Goal: Task Accomplishment & Management: Use online tool/utility

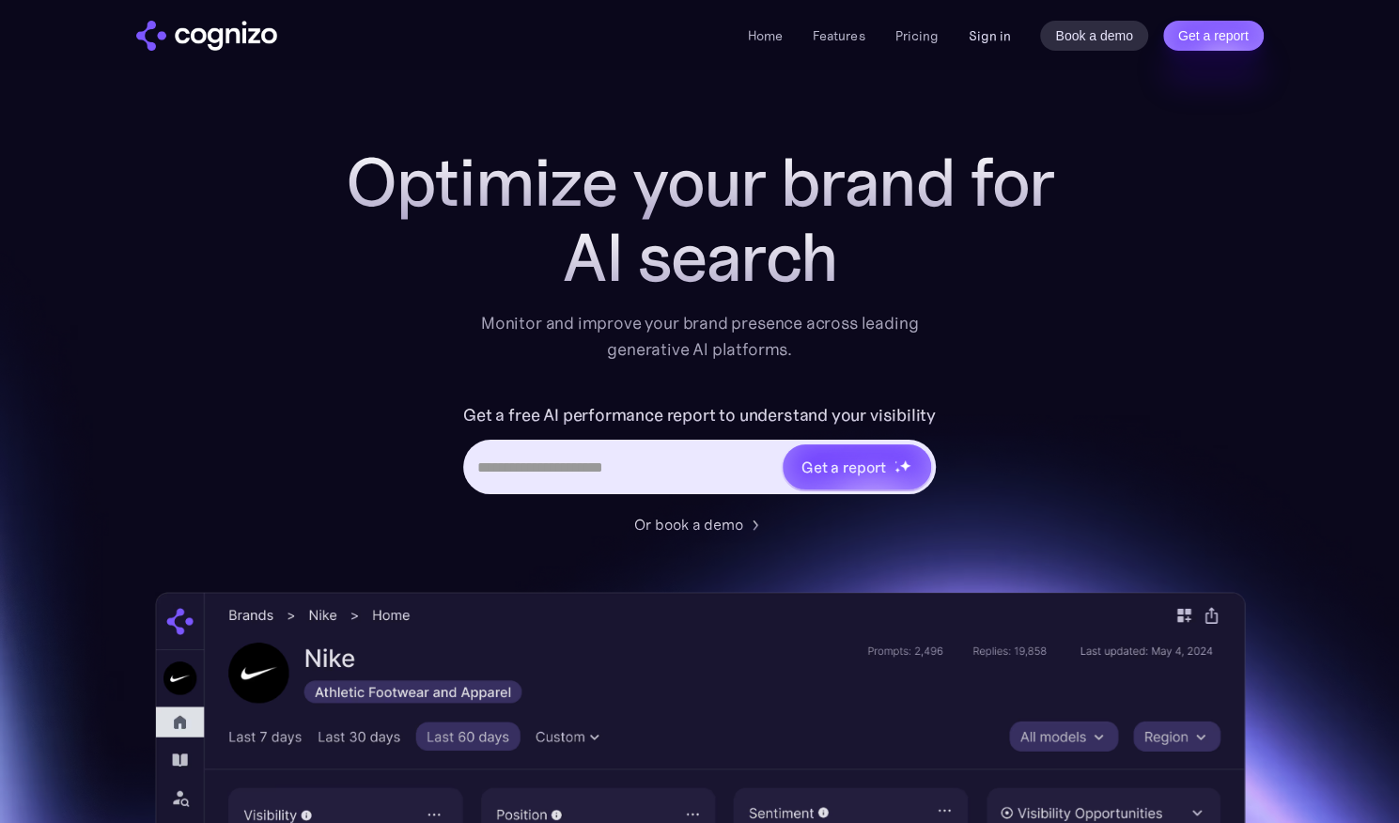
click at [994, 31] on link "Sign in" at bounding box center [989, 35] width 42 height 23
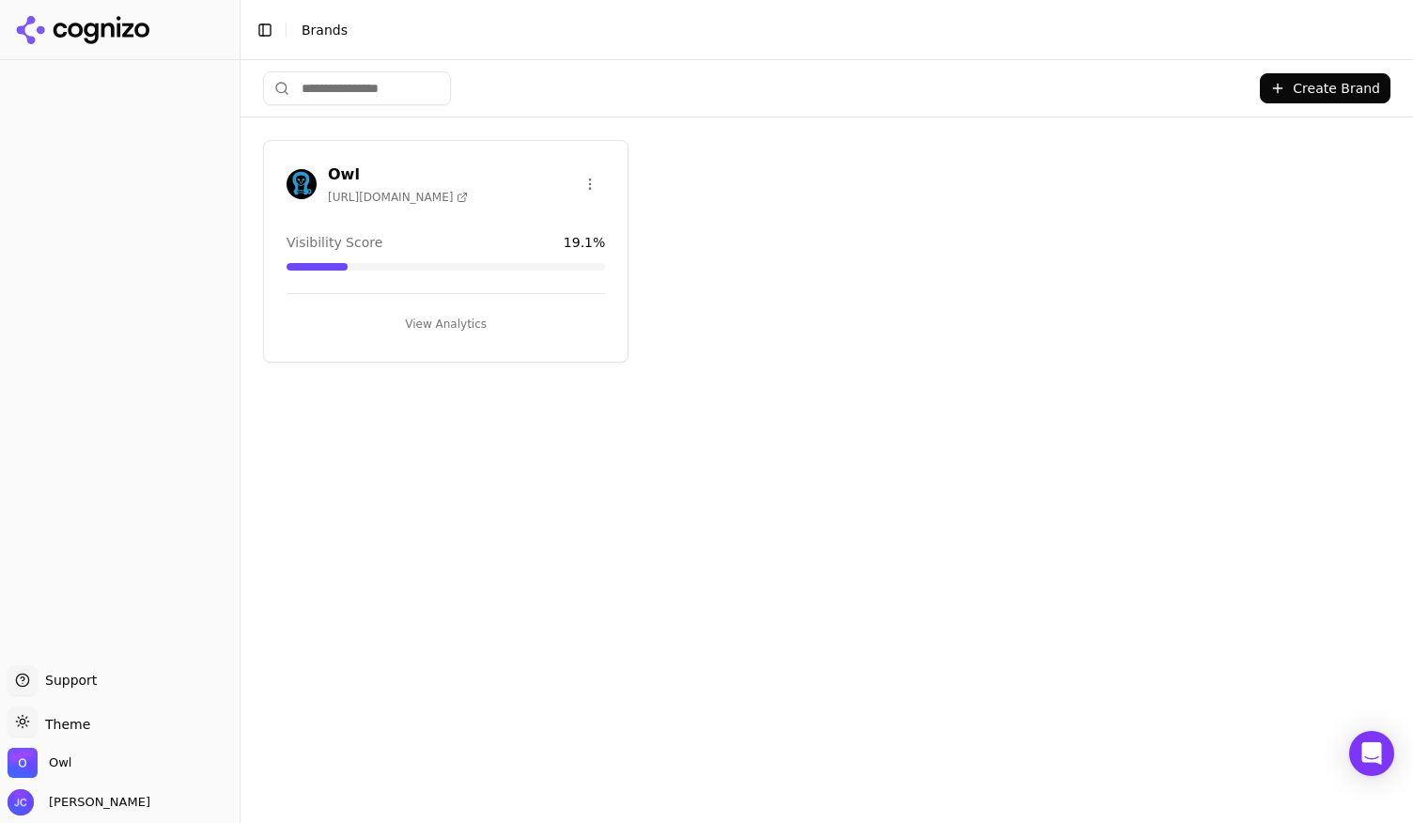
click at [342, 178] on h3 "Owl" at bounding box center [398, 174] width 140 height 23
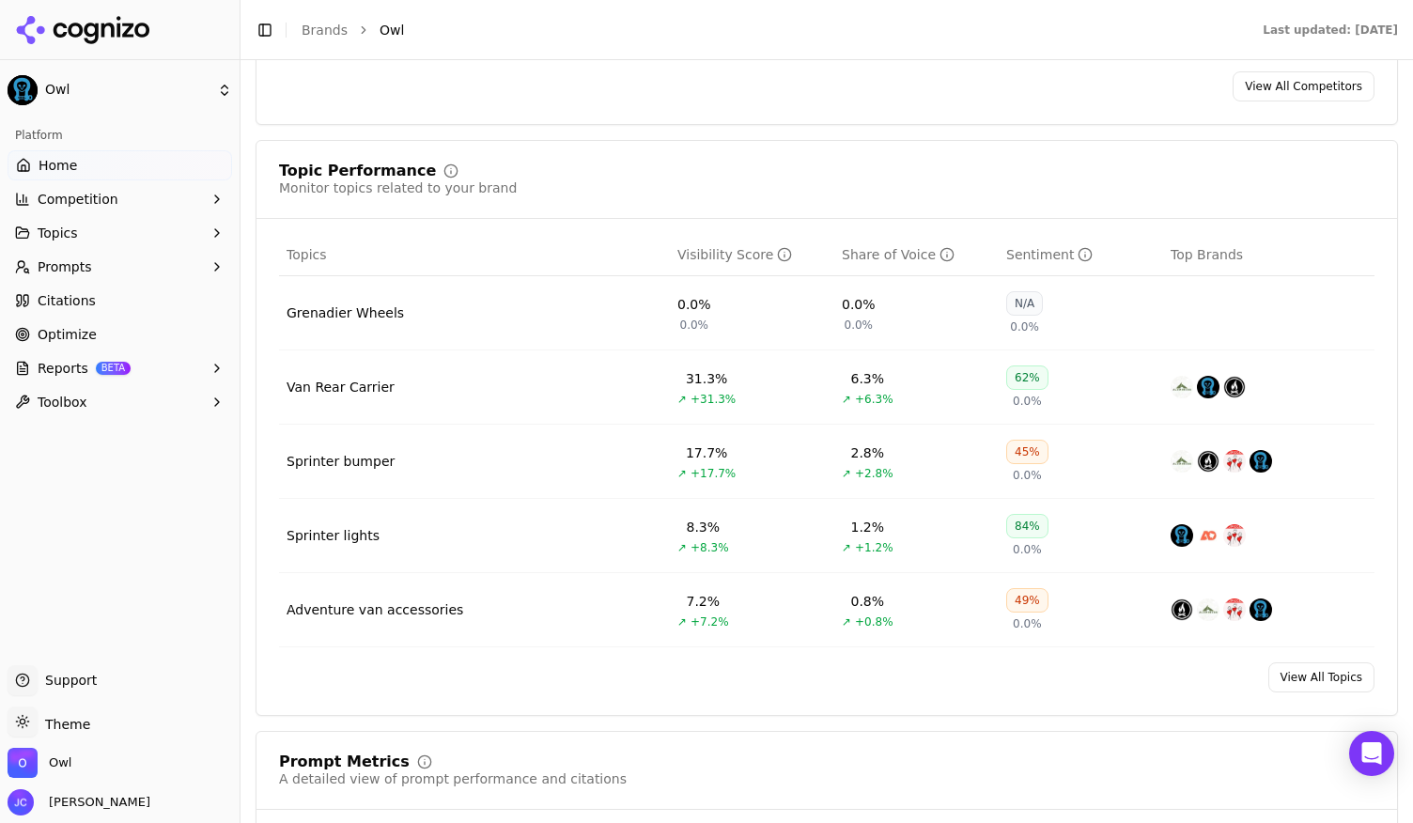
scroll to position [671, 0]
click at [410, 618] on td "Adventure van accessories" at bounding box center [474, 609] width 391 height 74
click at [395, 610] on div "Adventure van accessories" at bounding box center [375, 608] width 177 height 19
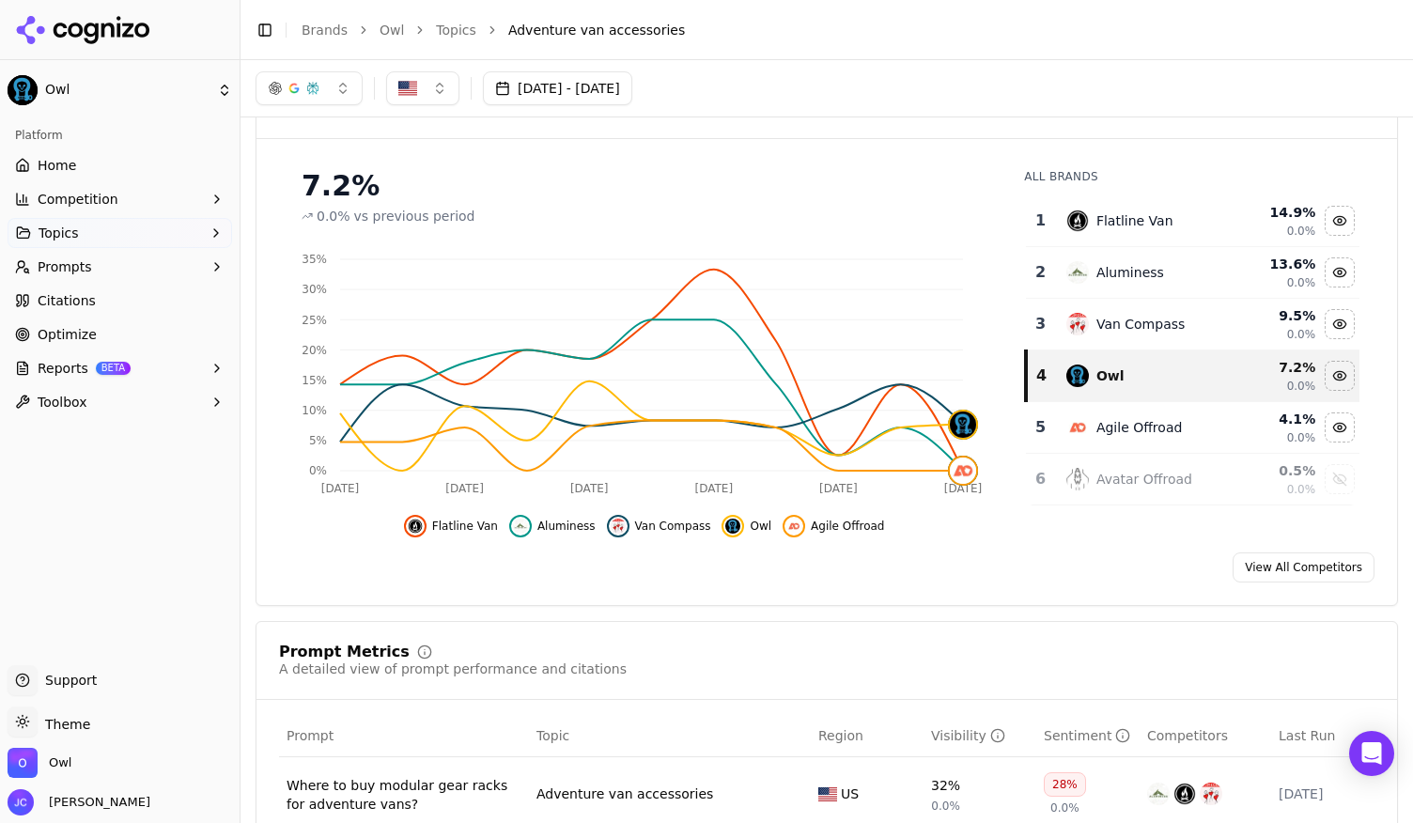
scroll to position [118, 0]
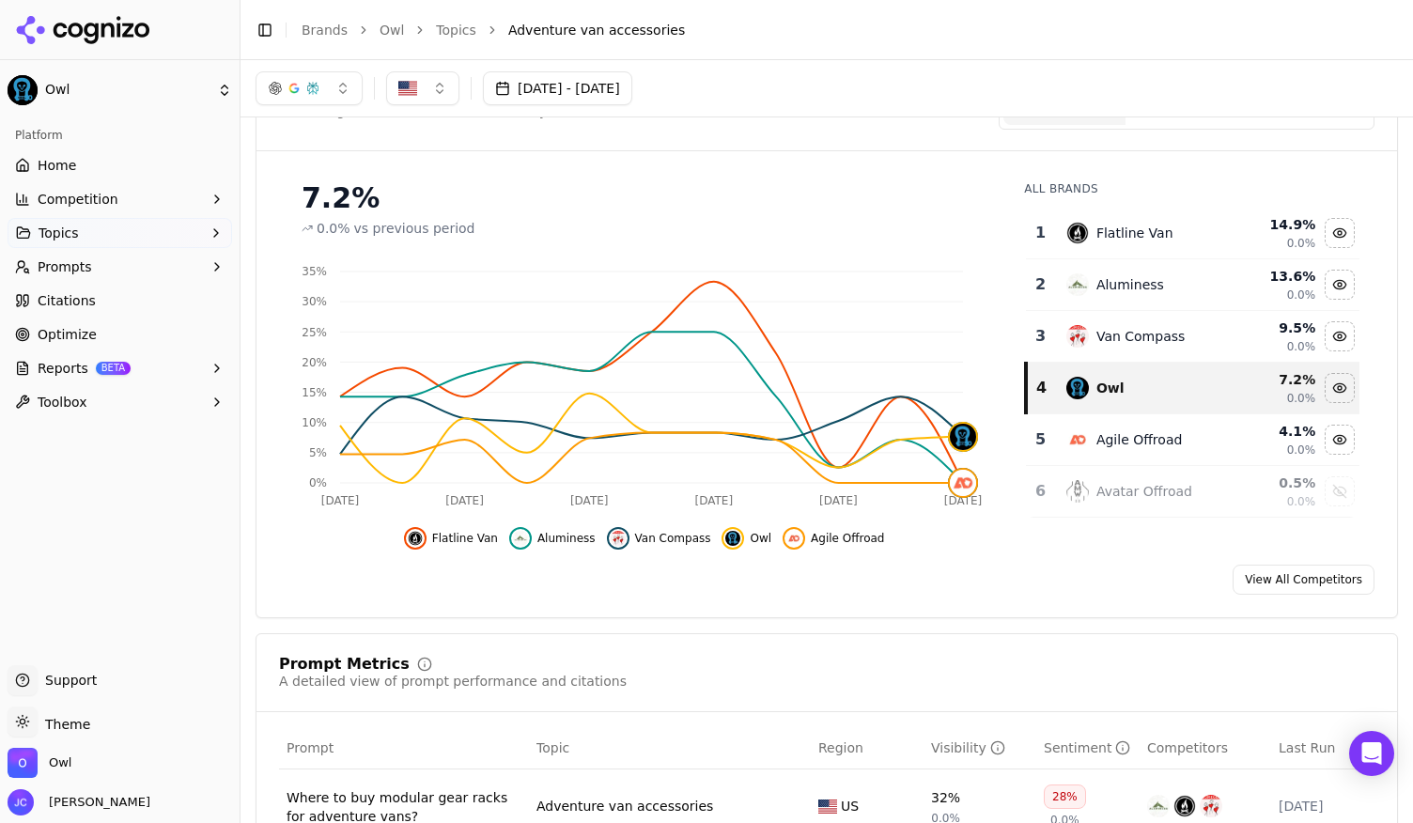
click at [66, 169] on span "Home" at bounding box center [57, 165] width 39 height 19
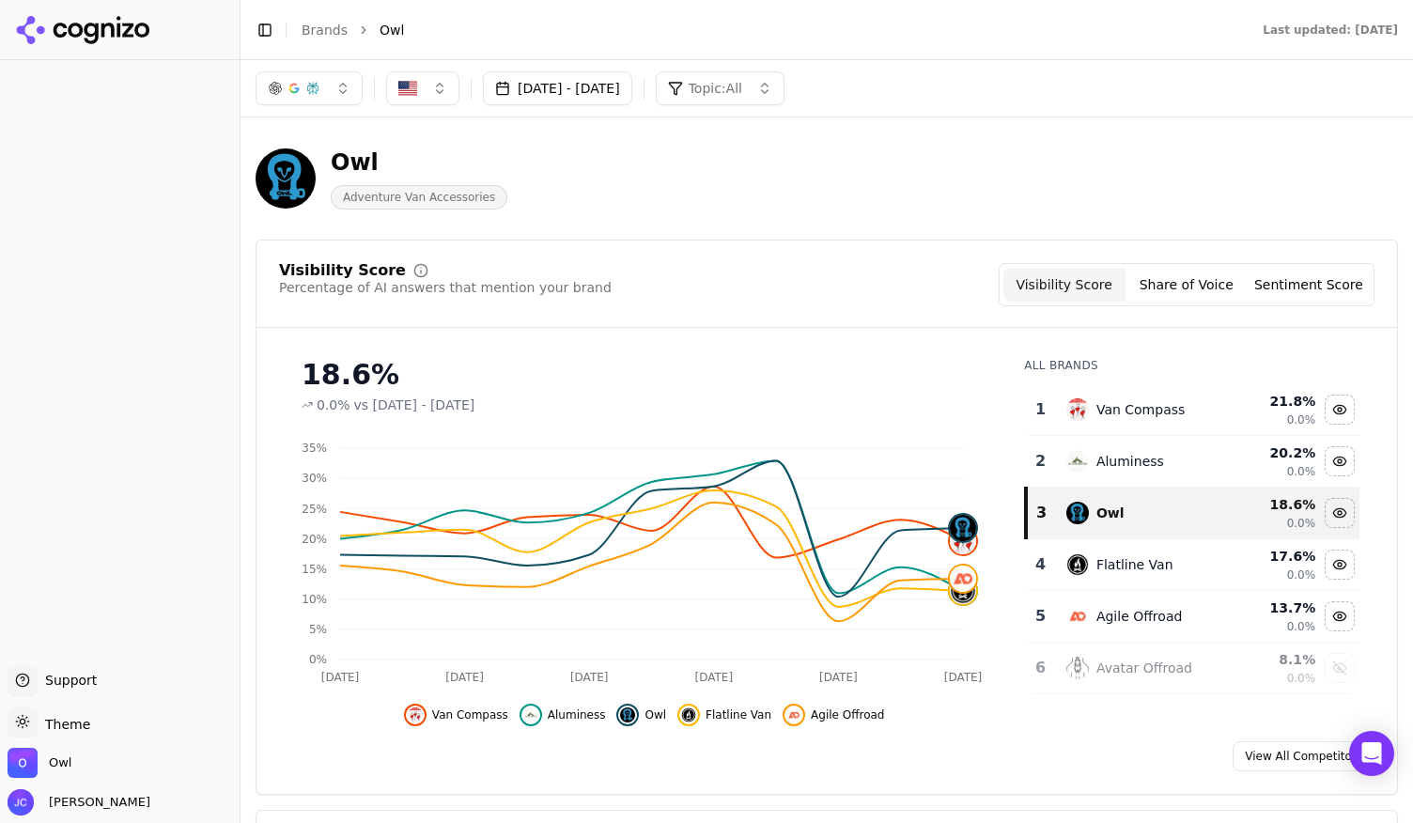
click at [622, 95] on button "[DATE] - [DATE]" at bounding box center [557, 88] width 149 height 34
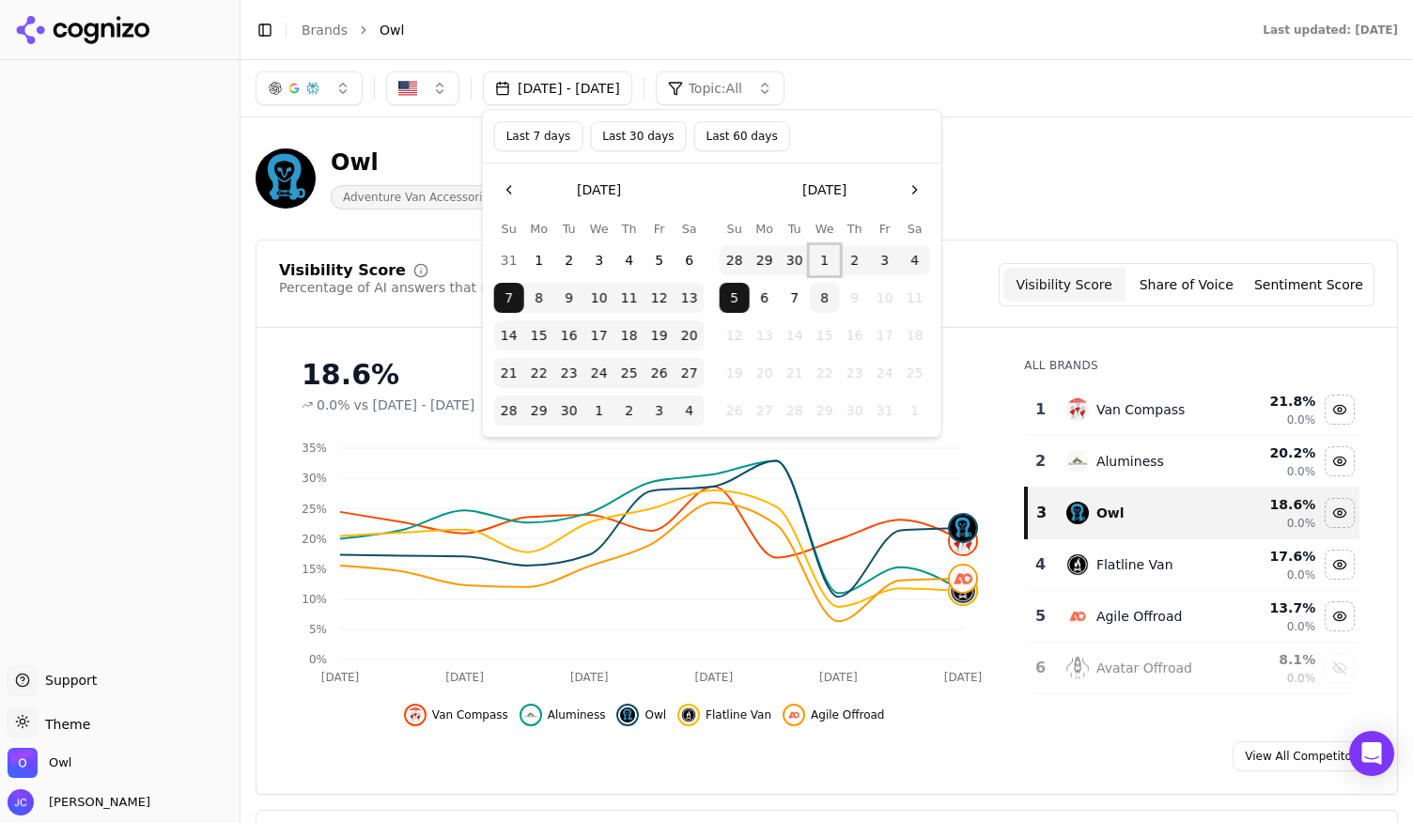
click at [825, 260] on button "1" at bounding box center [825, 260] width 30 height 30
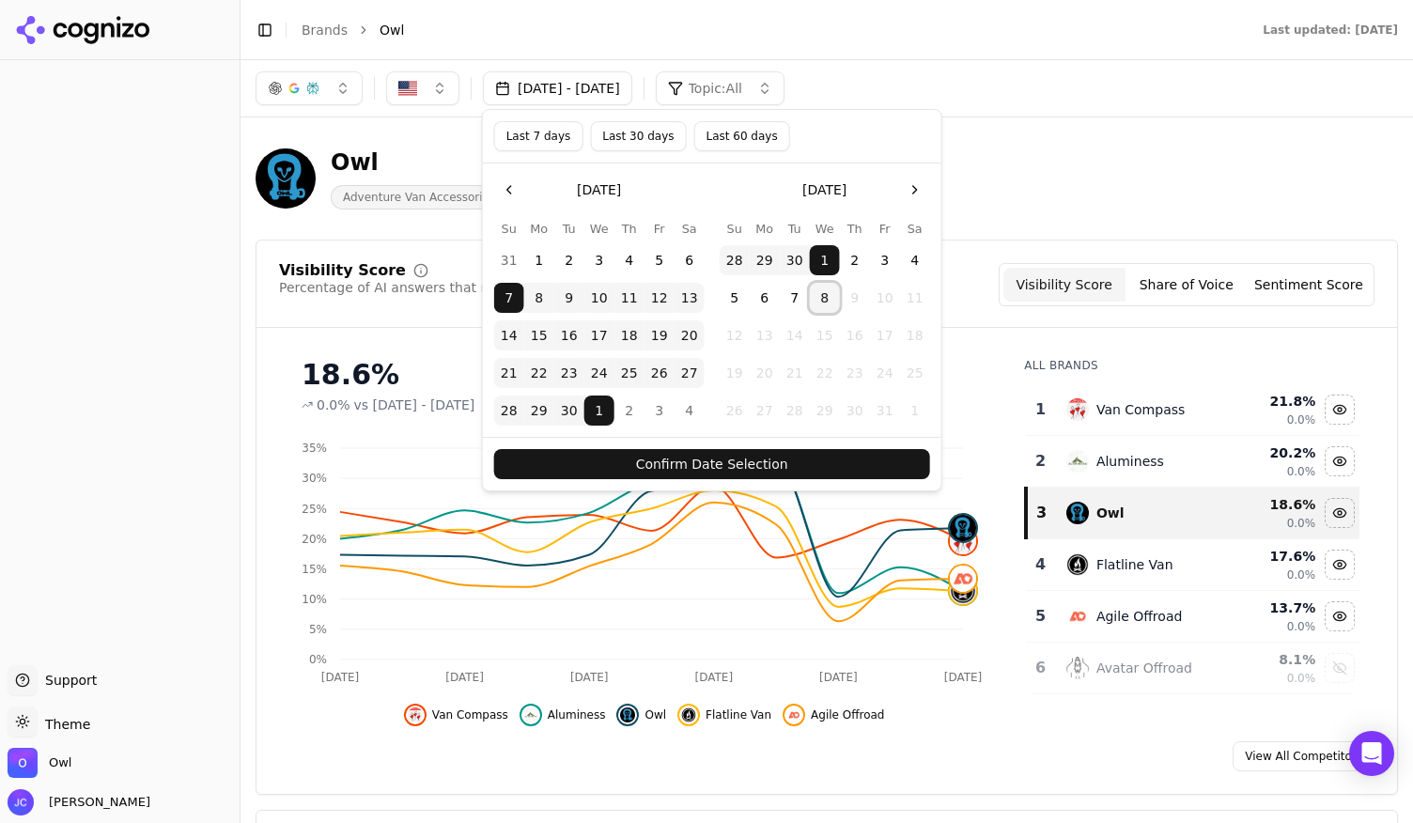
click at [822, 293] on button "8" at bounding box center [825, 298] width 30 height 30
drag, startPoint x: 506, startPoint y: 298, endPoint x: 821, endPoint y: 259, distance: 317.1
click at [821, 259] on div "[DATE] Su Mo Tu We Th Fr Sa 31 1 2 3 4 5 6 7 8 9 10 11 12 13 14 15 16 17 18 19 …" at bounding box center [712, 300] width 436 height 251
click at [821, 259] on button "1" at bounding box center [825, 260] width 30 height 30
click at [506, 299] on button "7" at bounding box center [509, 298] width 30 height 30
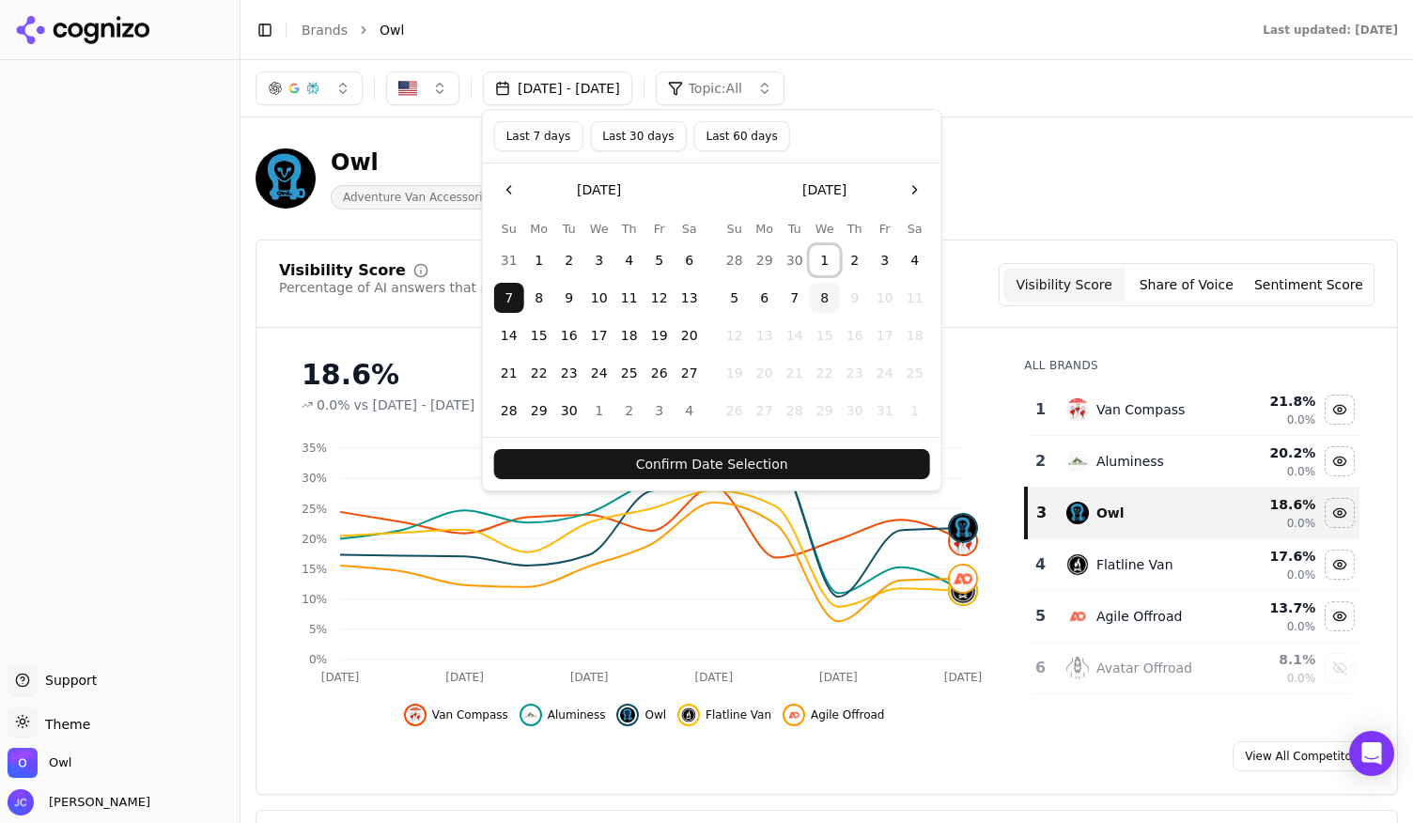
click at [817, 257] on button "1" at bounding box center [825, 260] width 30 height 30
click at [636, 405] on button "2" at bounding box center [630, 411] width 30 height 30
click at [652, 407] on button "3" at bounding box center [660, 411] width 30 height 30
click at [695, 412] on button "4" at bounding box center [690, 411] width 30 height 30
click at [550, 135] on button "Last 7 days" at bounding box center [538, 136] width 89 height 30
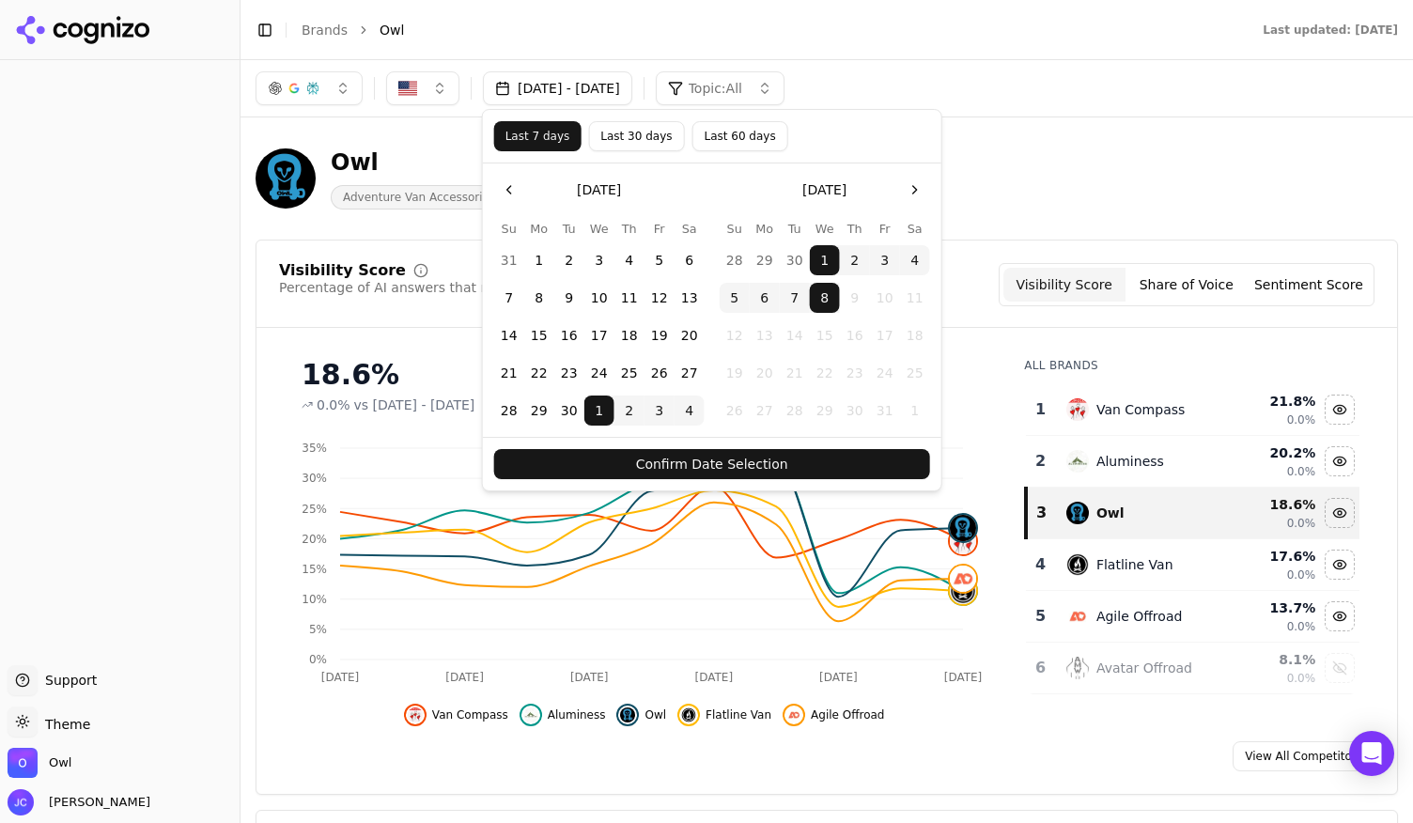
click at [746, 458] on button "Confirm Date Selection" at bounding box center [712, 464] width 436 height 30
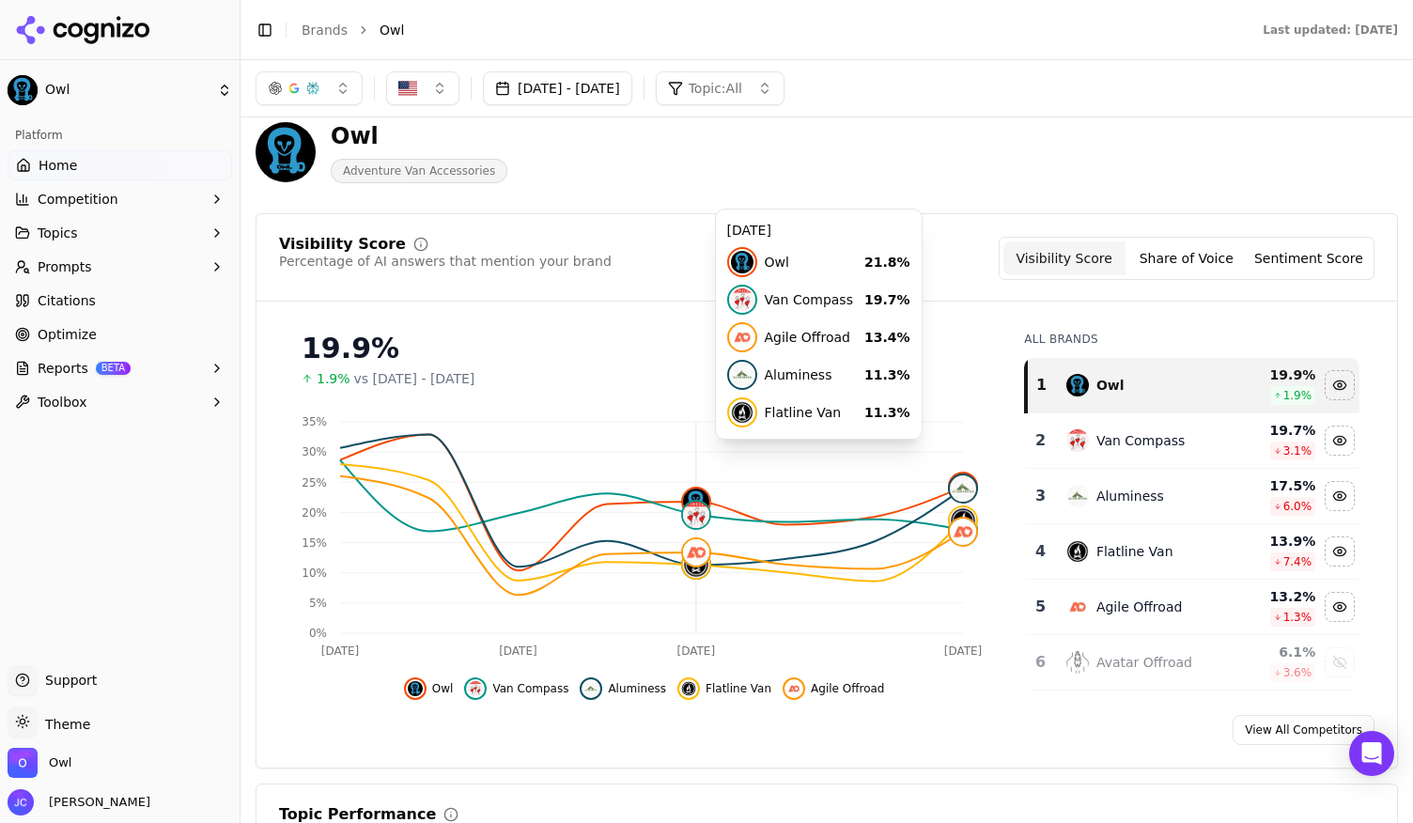
scroll to position [22, 0]
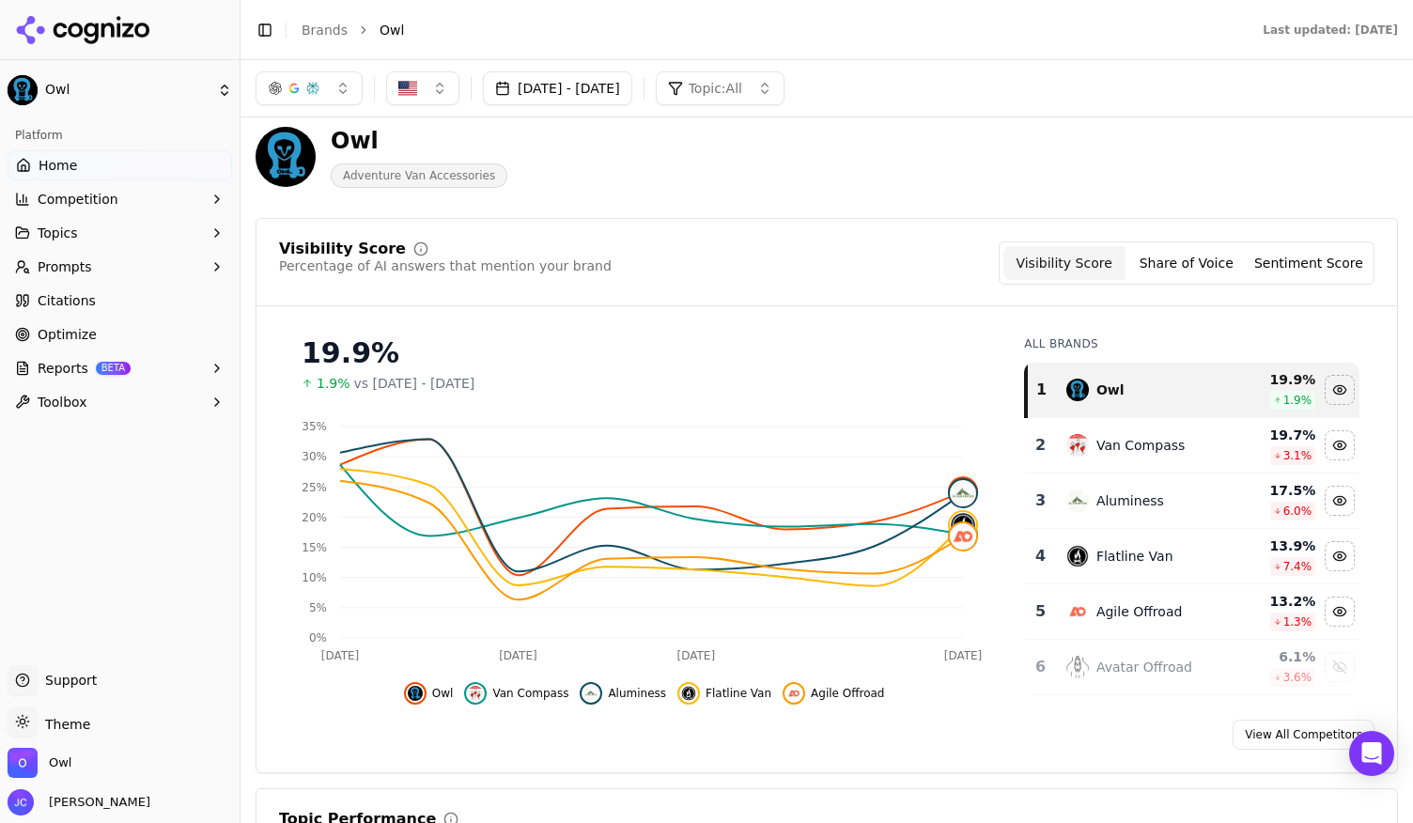
click at [1176, 268] on button "Share of Voice" at bounding box center [1187, 263] width 122 height 34
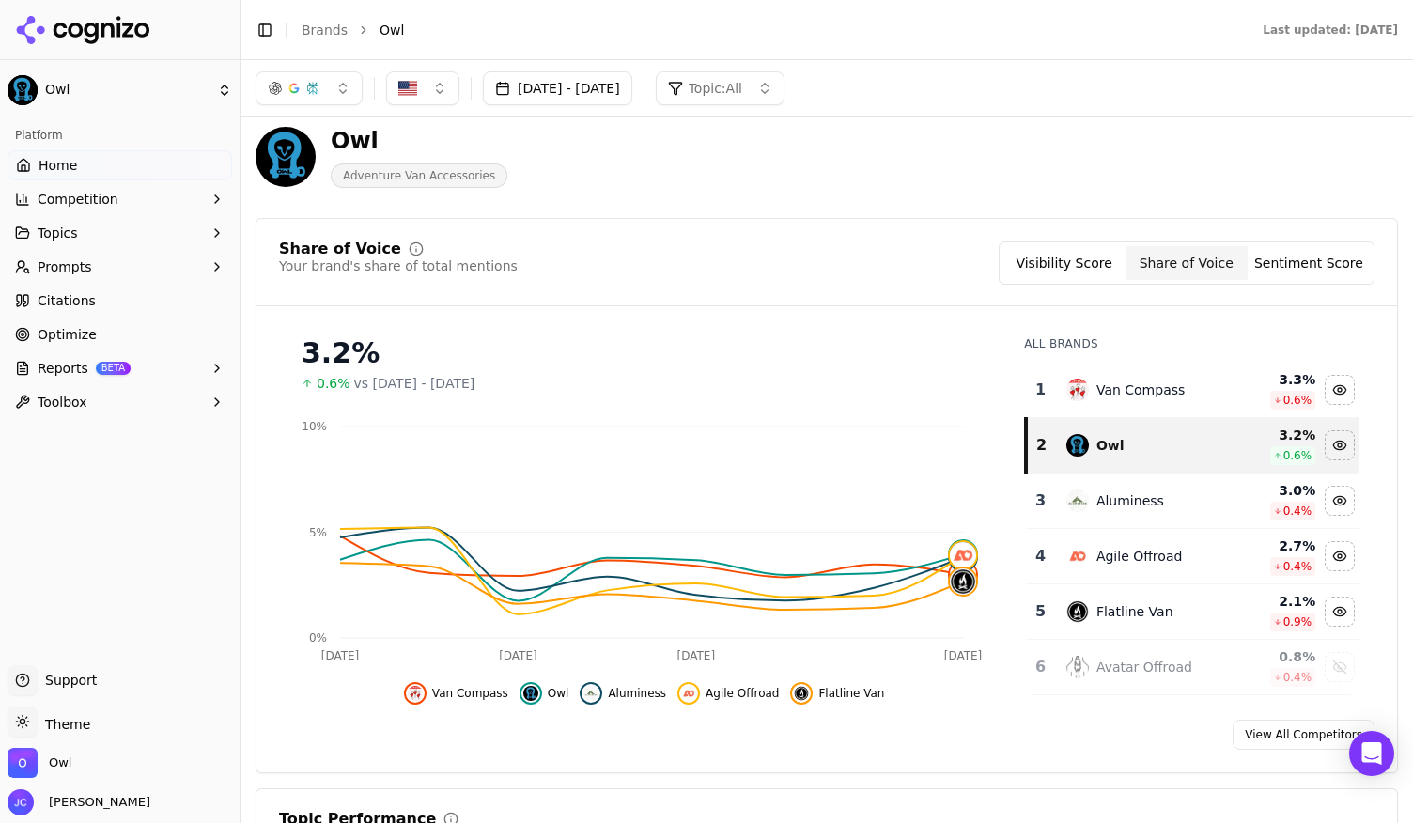
click at [1307, 254] on button "Sentiment Score" at bounding box center [1309, 263] width 122 height 34
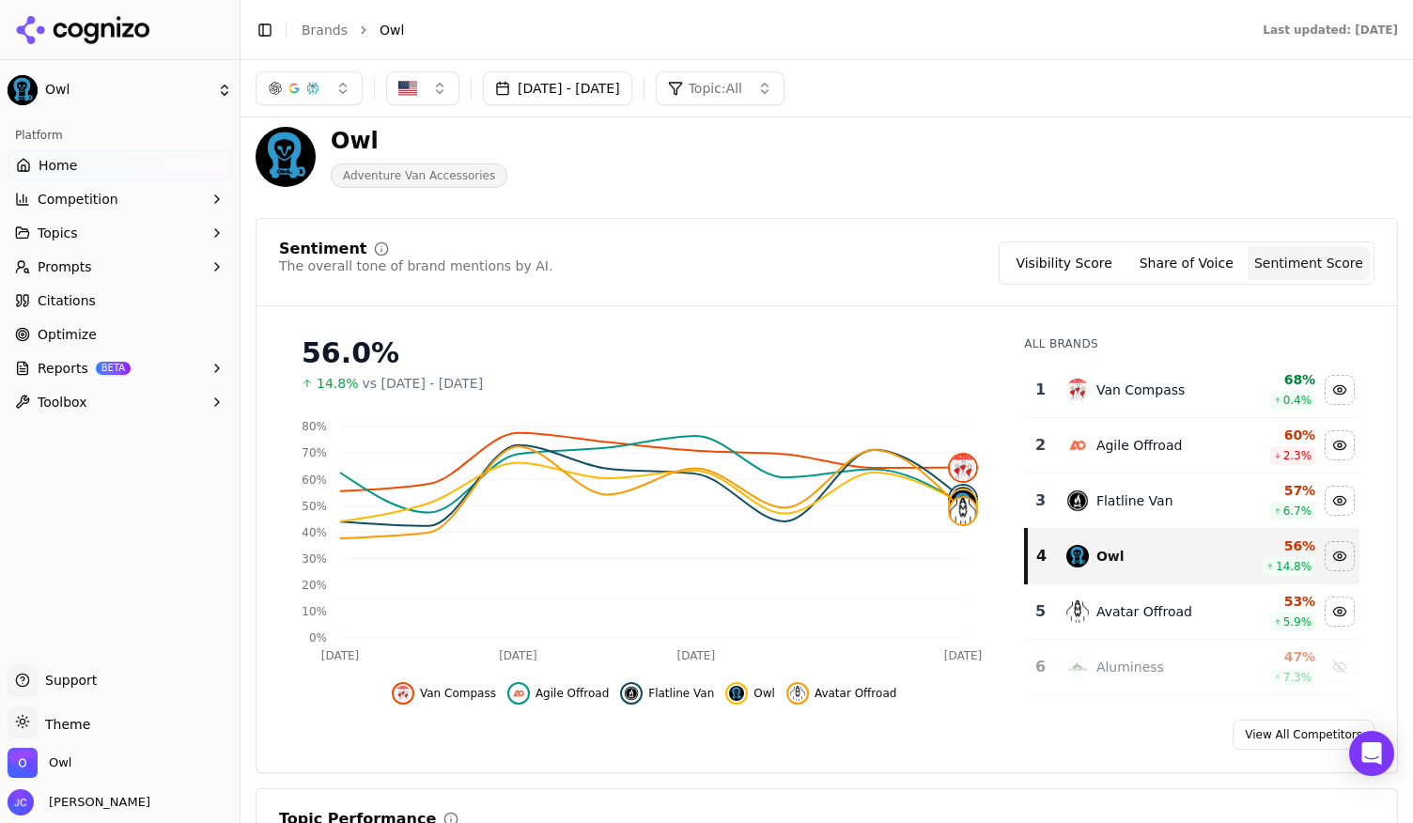
click at [1207, 266] on button "Share of Voice" at bounding box center [1187, 263] width 122 height 34
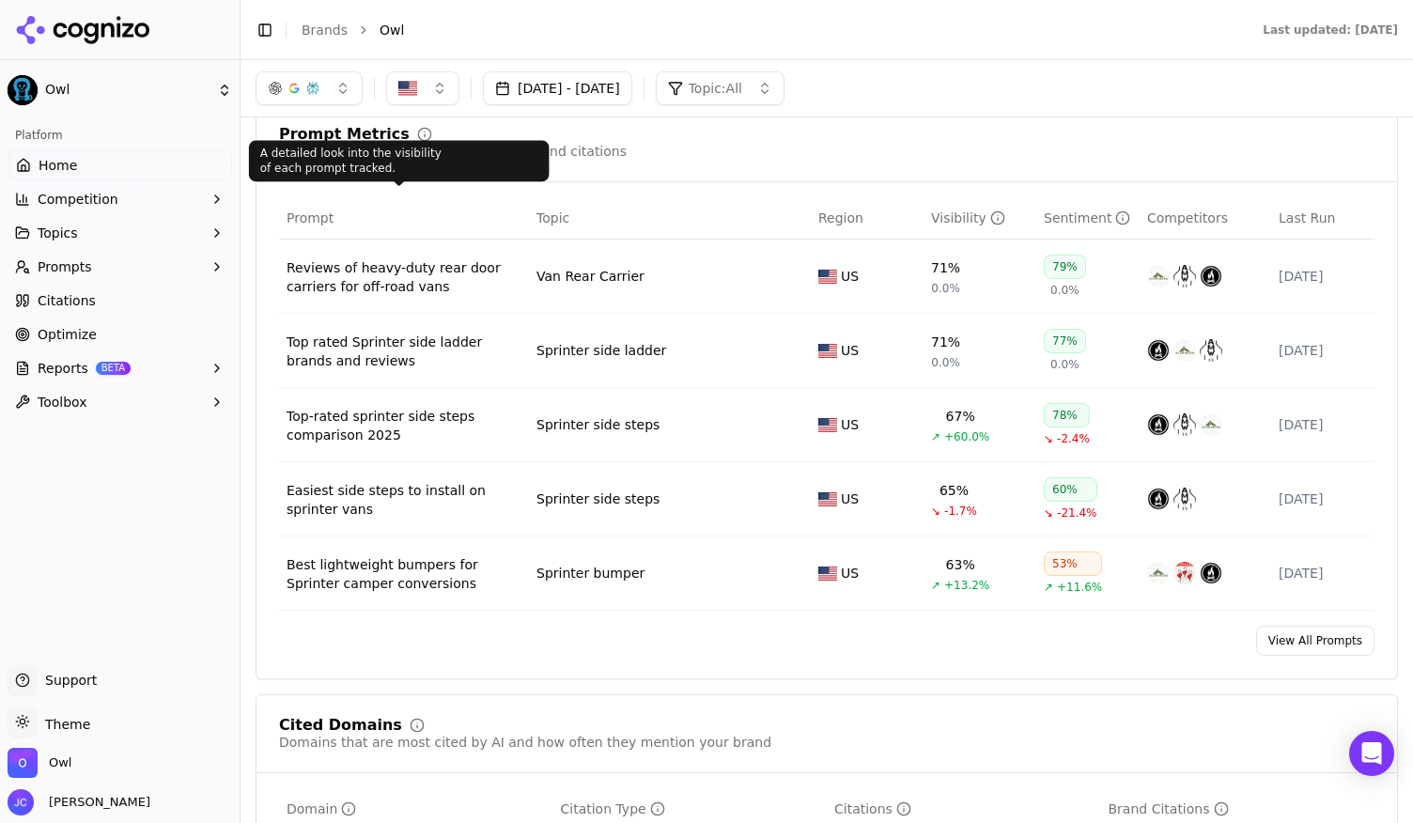
scroll to position [1208, 0]
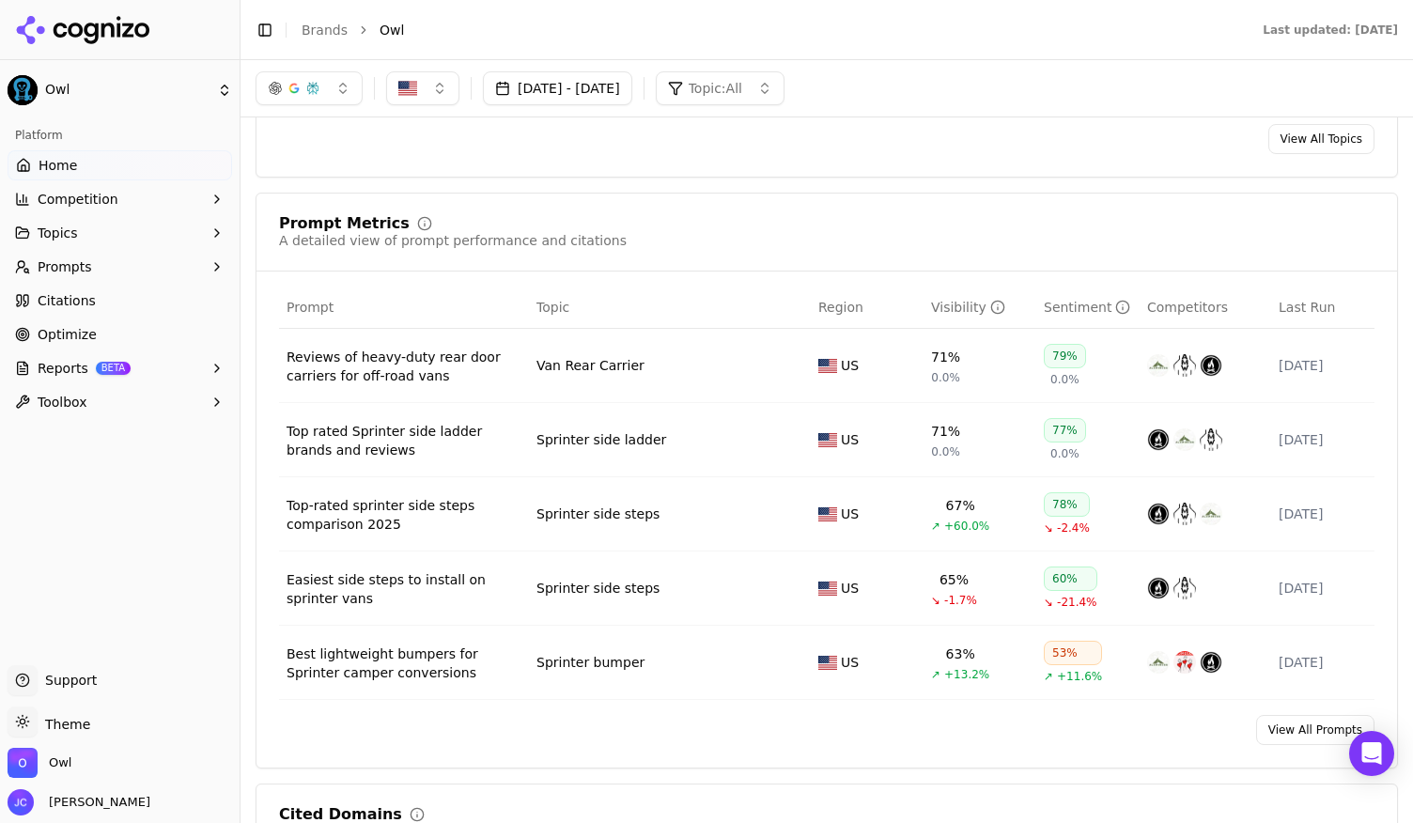
click at [1284, 726] on link "View All Prompts" at bounding box center [1315, 730] width 118 height 30
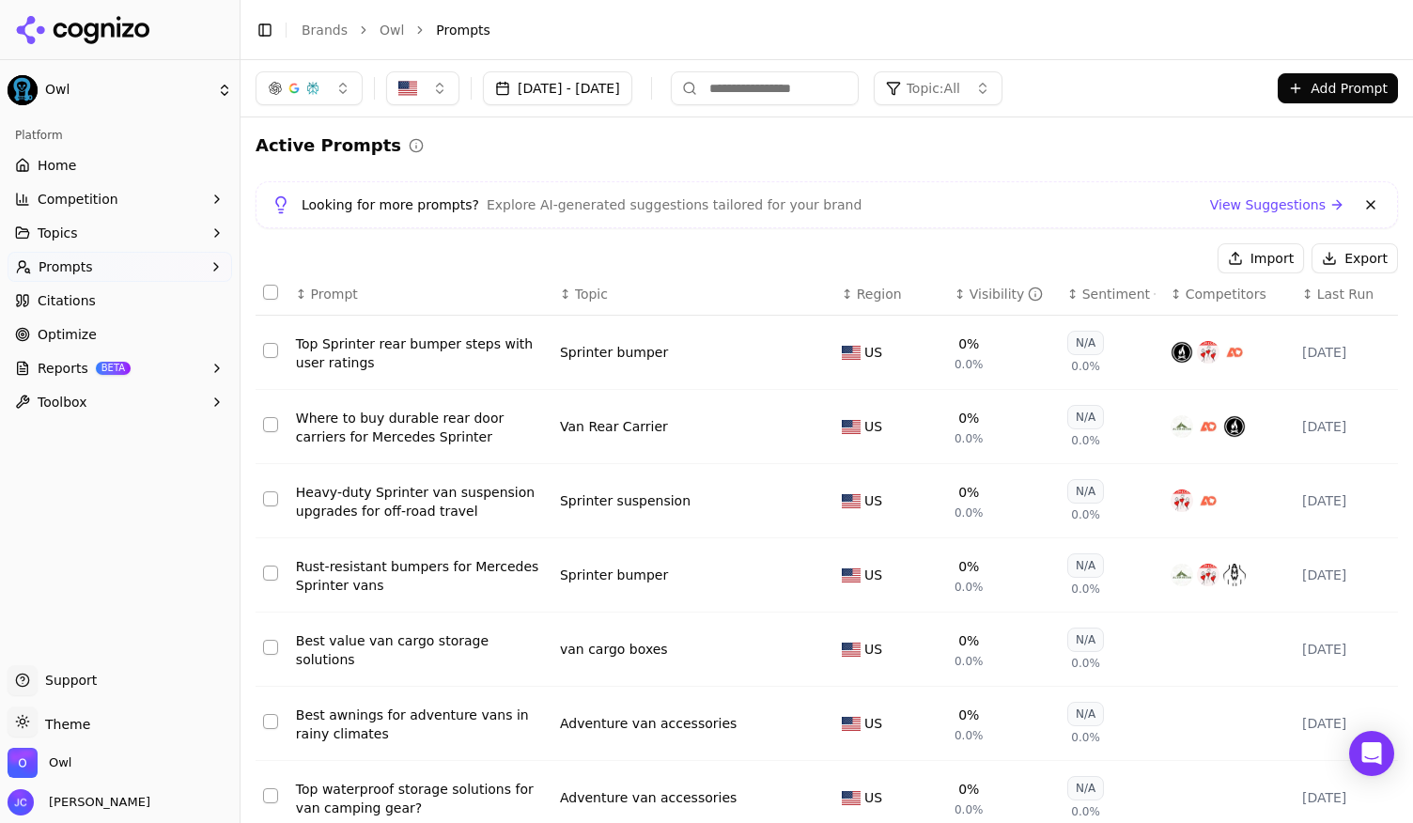
click at [1275, 212] on link "View Suggestions" at bounding box center [1277, 204] width 134 height 19
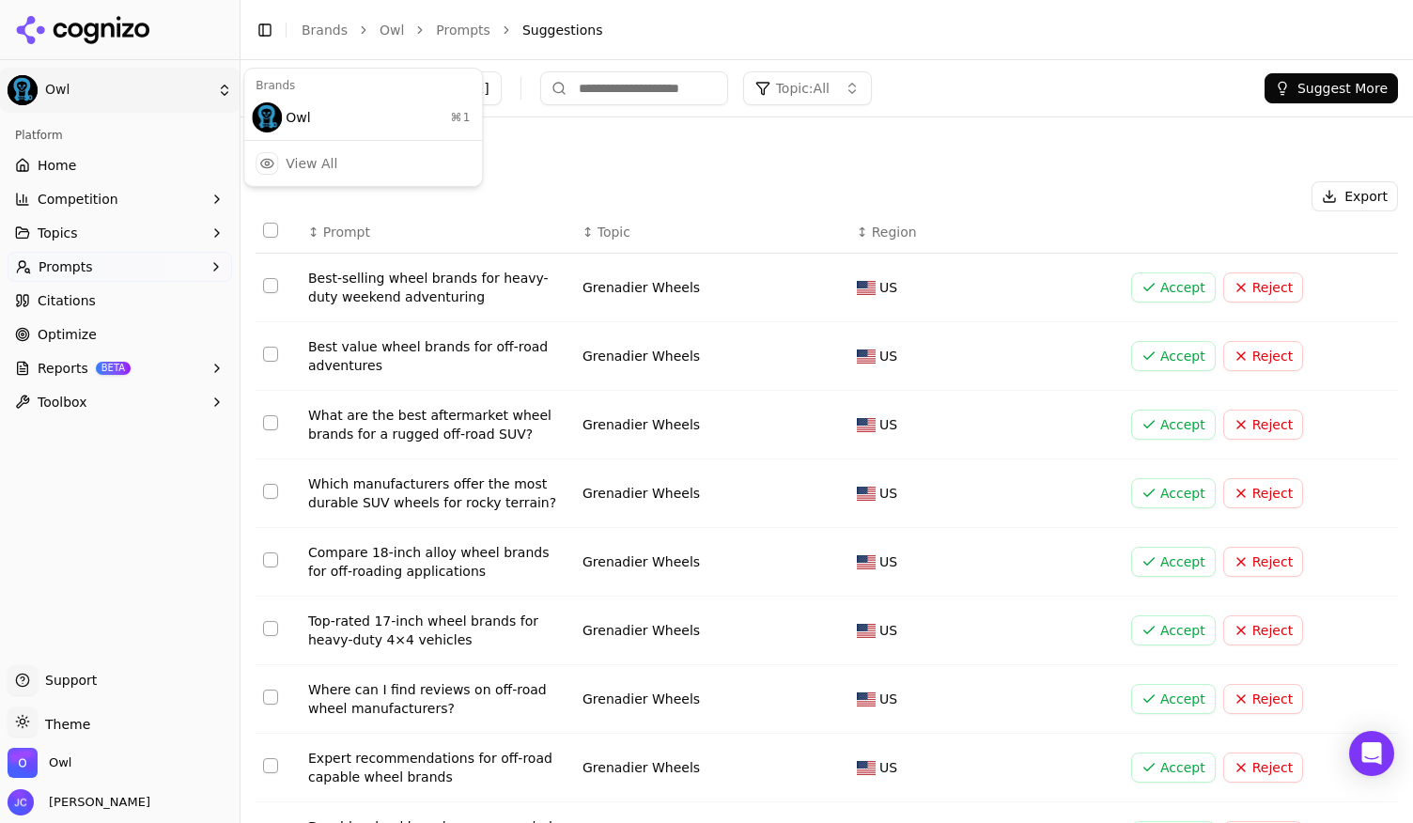
click at [58, 93] on html "Owl Platform Home Competition Topics Prompts Citations Optimize Reports BETA To…" at bounding box center [706, 411] width 1413 height 823
click at [305, 116] on div "Owl ⌘ 1" at bounding box center [363, 118] width 230 height 38
